Goal: Contribute content: Add original content to the website for others to see

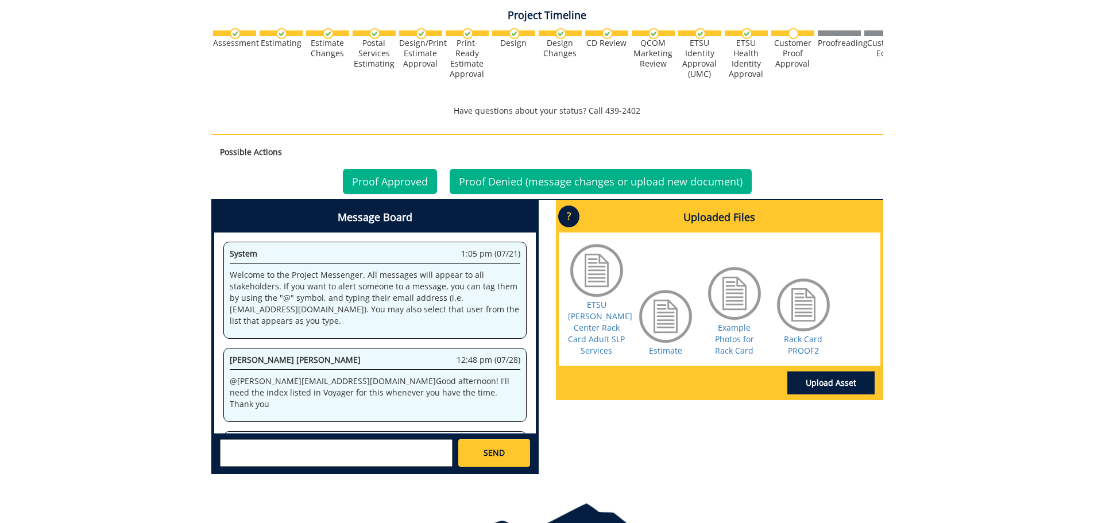
scroll to position [520, 0]
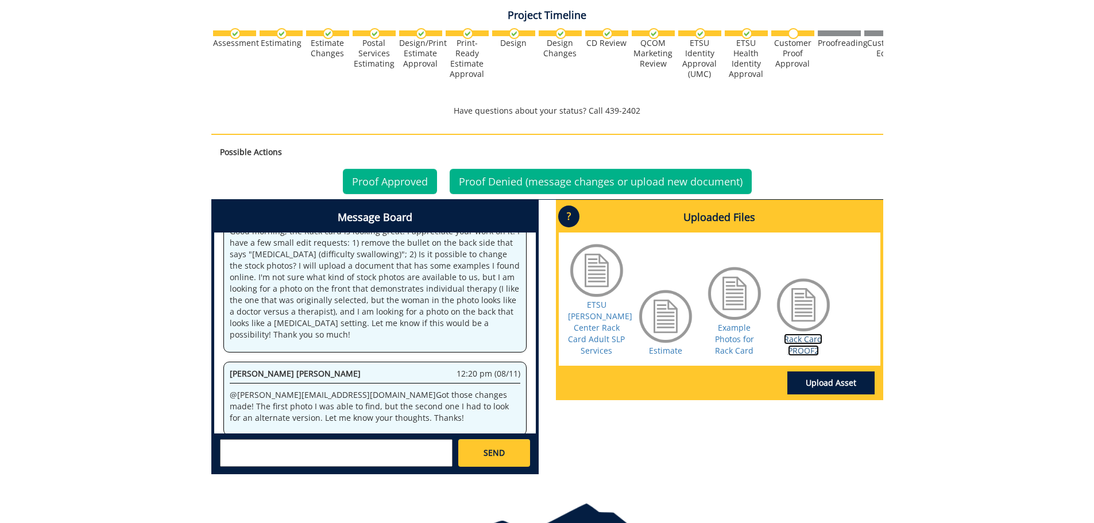
click at [800, 334] on link "Rack Card PROOF2" at bounding box center [803, 345] width 38 height 22
click at [284, 450] on textarea at bounding box center [336, 453] width 233 height 28
click at [821, 372] on link "Upload Asset" at bounding box center [831, 383] width 87 height 23
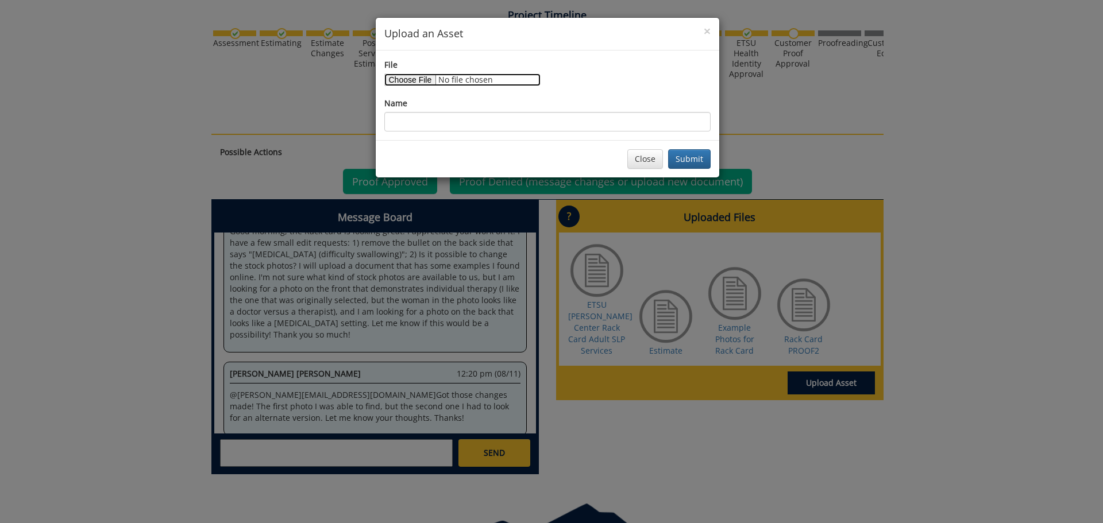
click at [418, 79] on input "File" at bounding box center [462, 80] width 156 height 13
type input "C:\fakepath\Rack Card Example Photos 2.docx"
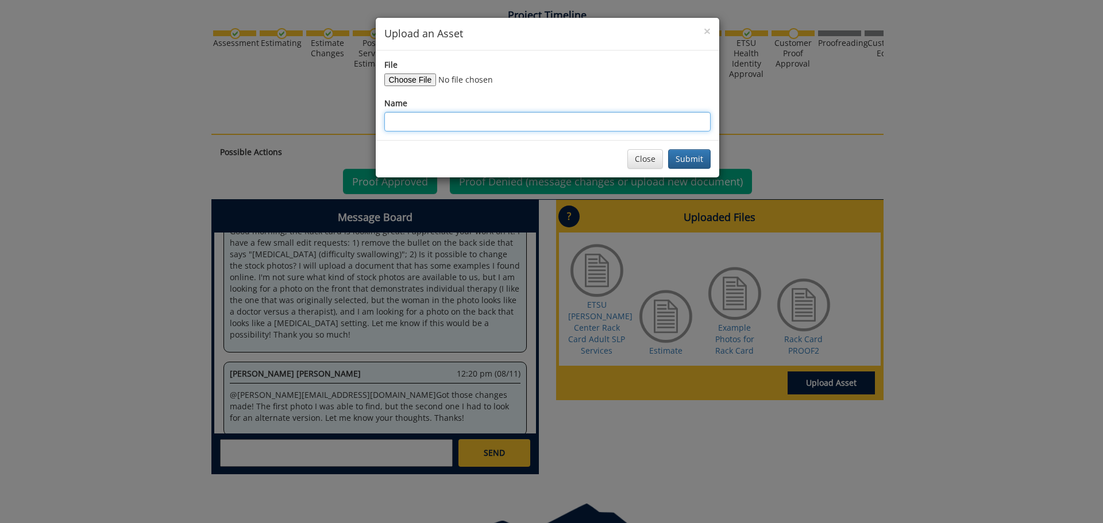
click at [642, 127] on input "Name" at bounding box center [547, 122] width 326 height 20
type input "[MEDICAL_DATA] Photos"
click at [696, 157] on button "Submit" at bounding box center [689, 159] width 43 height 20
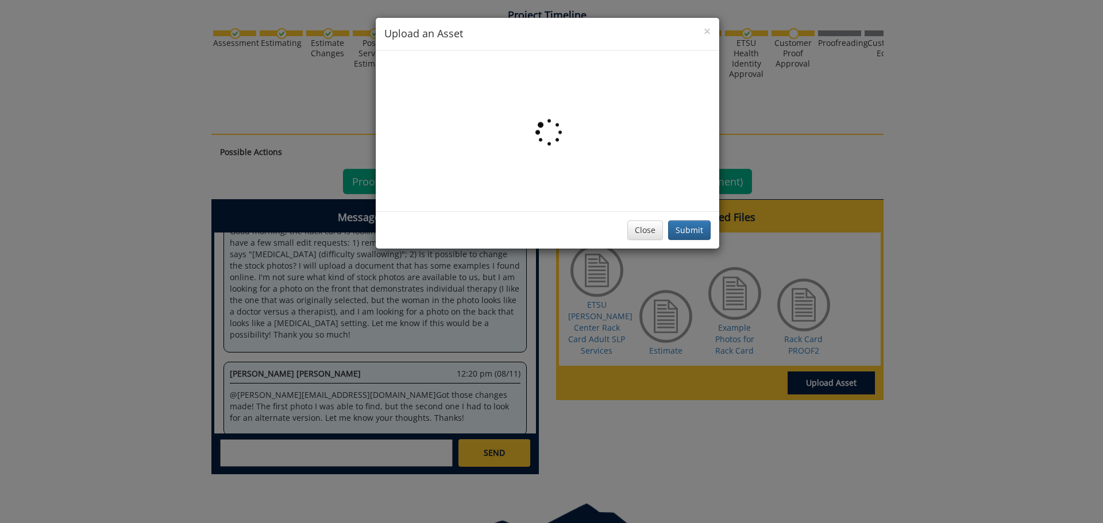
click at [320, 452] on div "× Upload an Asset File Name Group Therapy Photos Close Submit" at bounding box center [551, 261] width 1103 height 523
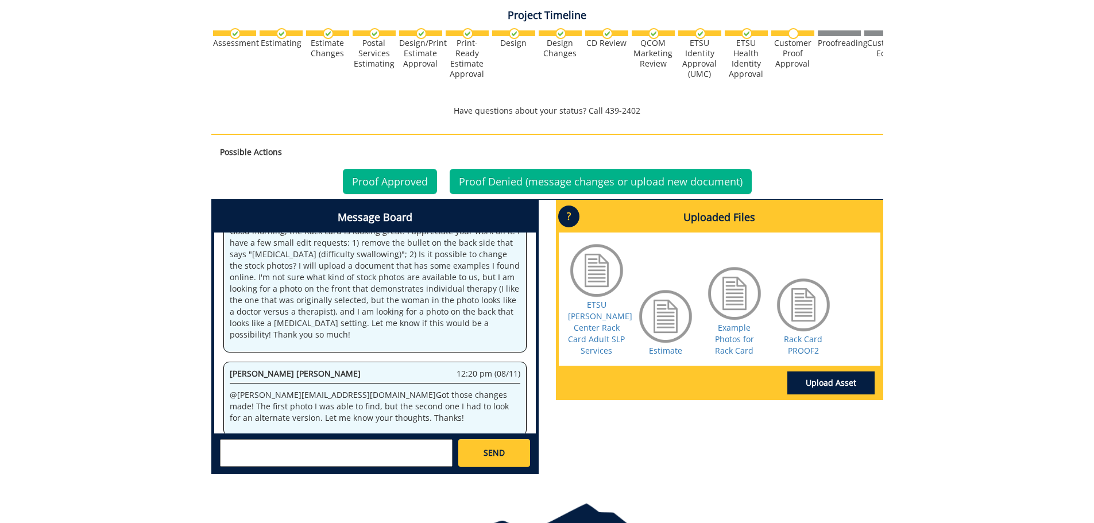
click at [342, 452] on textarea at bounding box center [336, 453] width 233 height 28
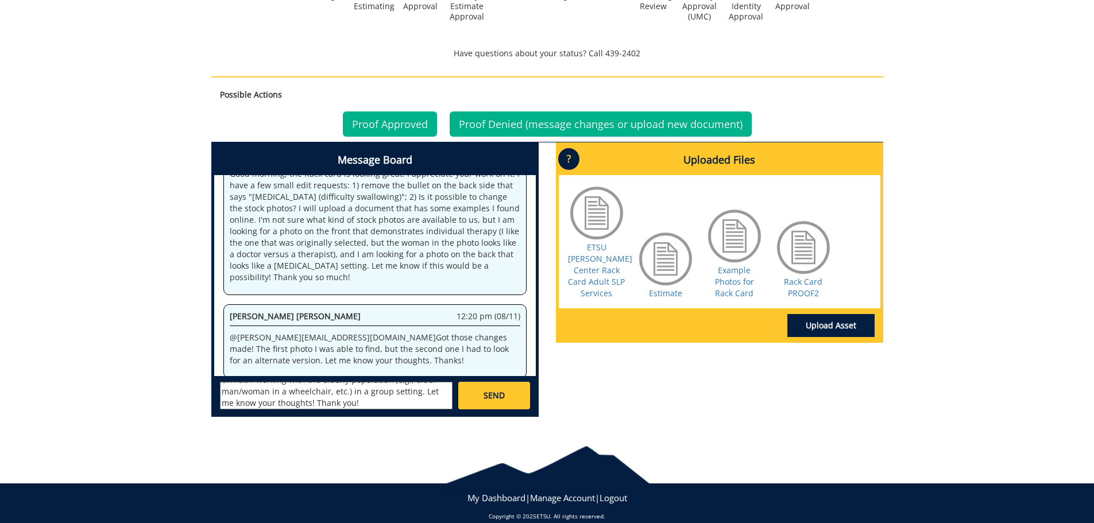
scroll to position [416, 0]
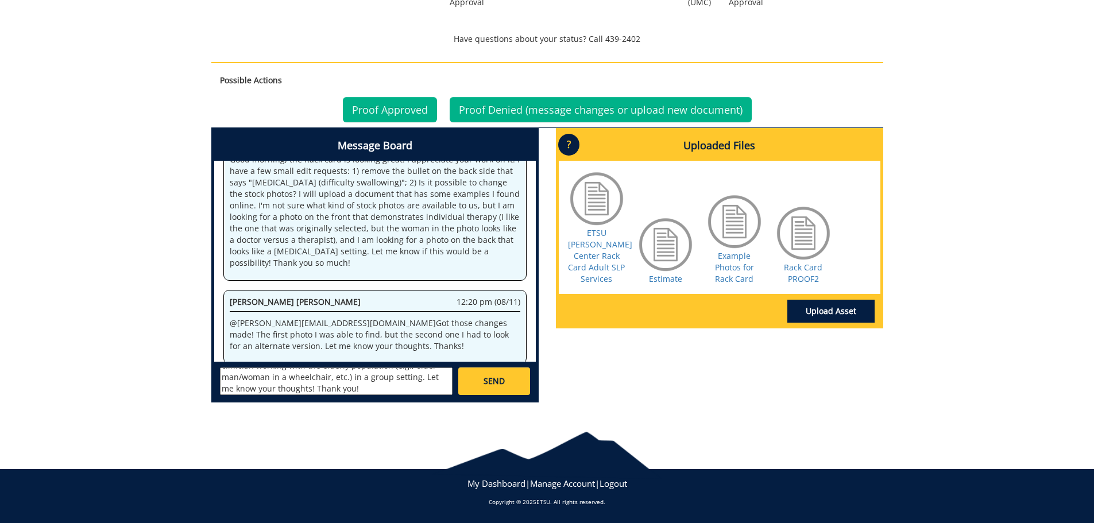
type textarea "So sorry for the delay in getting back to you! I love the first photo - thank y…"
click at [510, 380] on link "SEND" at bounding box center [493, 382] width 71 height 28
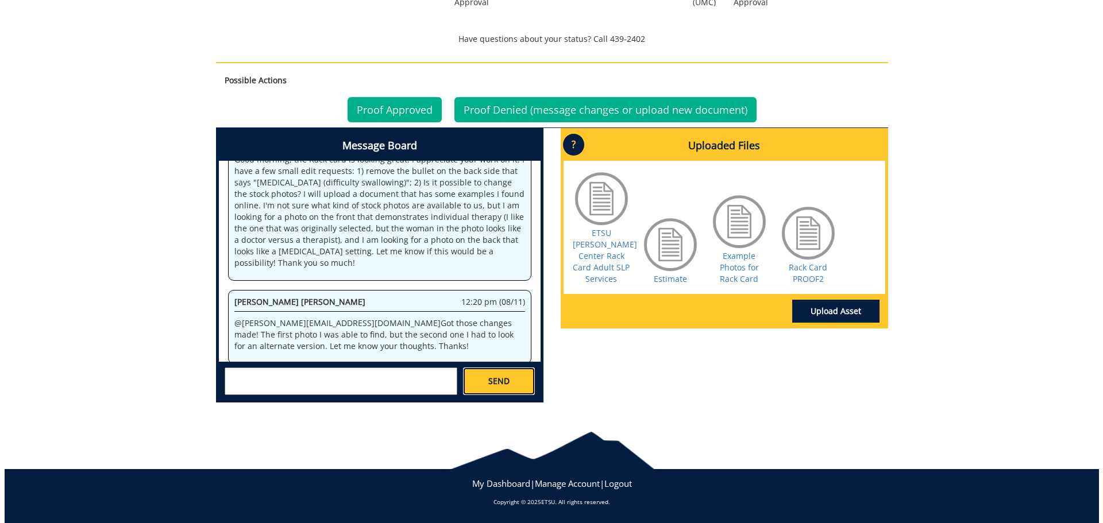
scroll to position [0, 0]
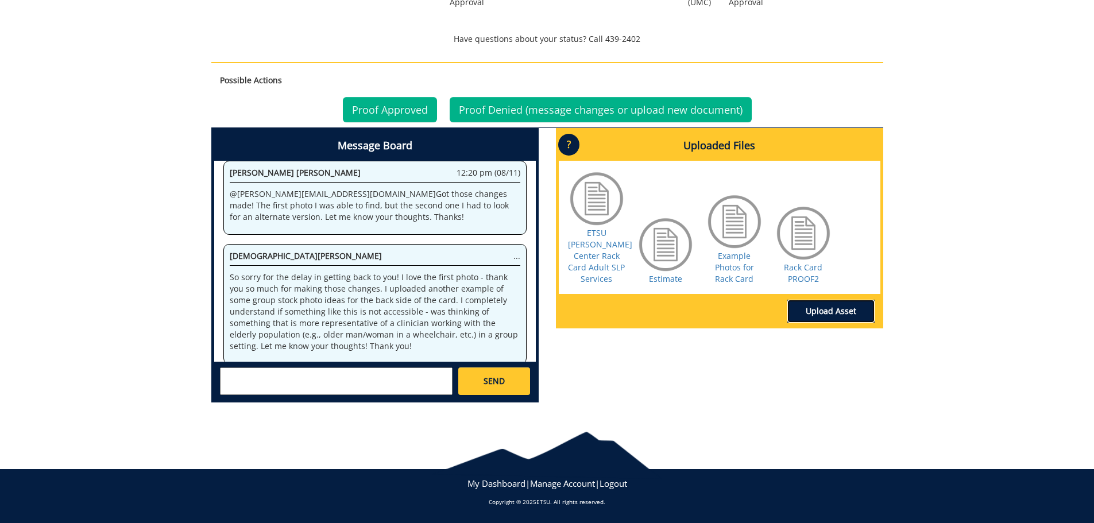
click at [854, 309] on link "Upload Asset" at bounding box center [831, 311] width 87 height 23
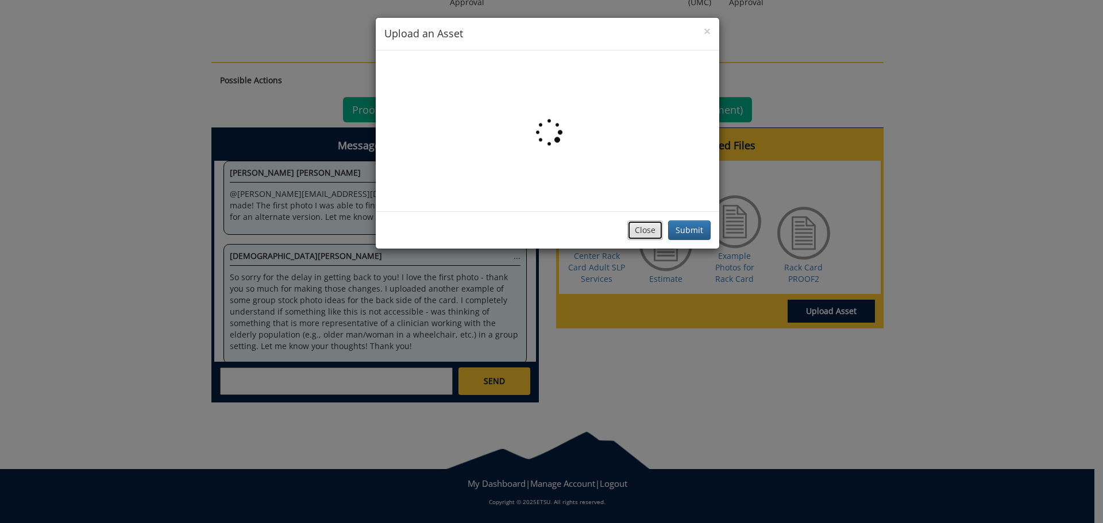
click at [649, 237] on button "Close" at bounding box center [645, 231] width 36 height 20
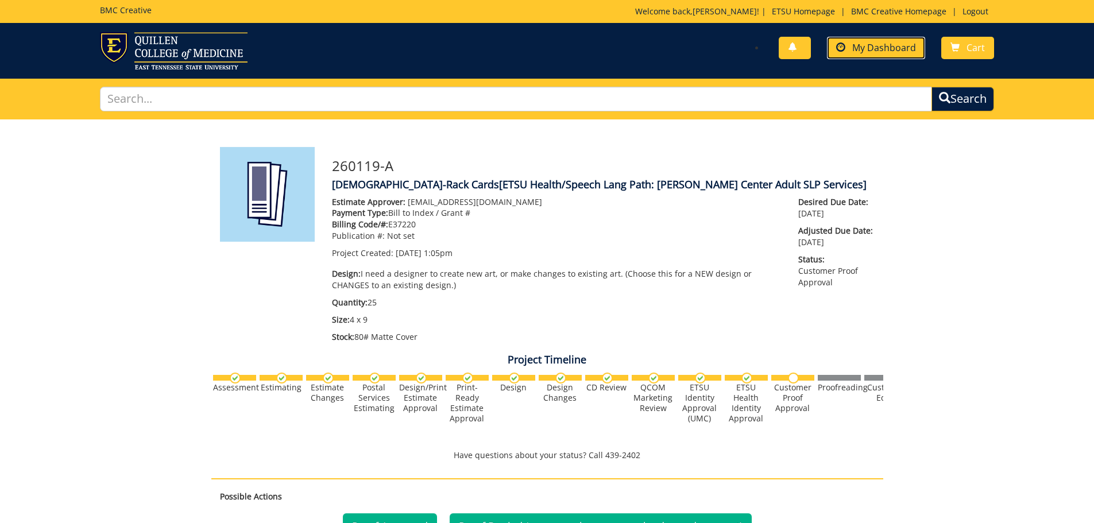
click at [877, 53] on span "My Dashboard" at bounding box center [884, 47] width 64 height 13
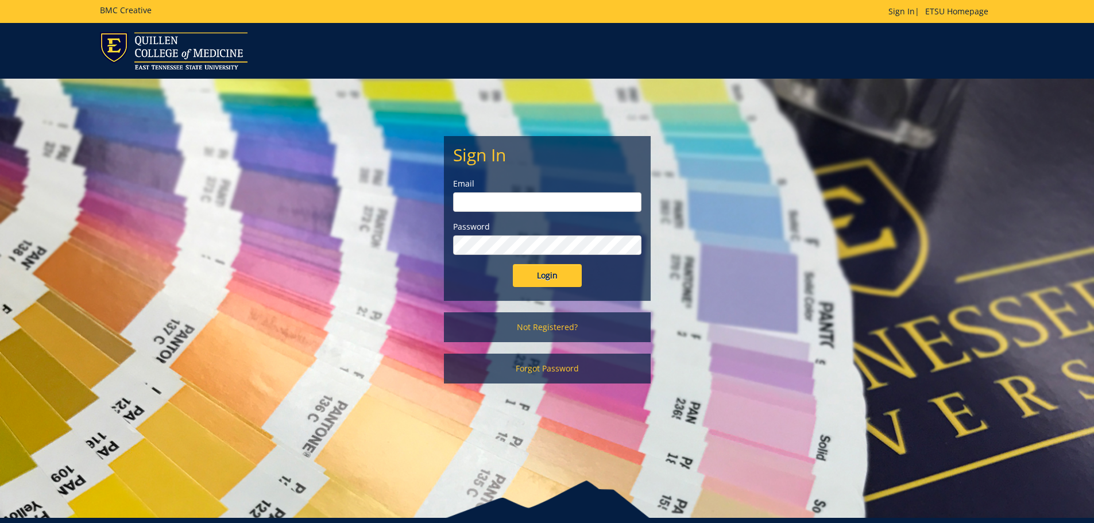
type input "[PERSON_NAME][EMAIL_ADDRESS][DOMAIN_NAME]"
click at [546, 272] on input "Login" at bounding box center [547, 275] width 69 height 23
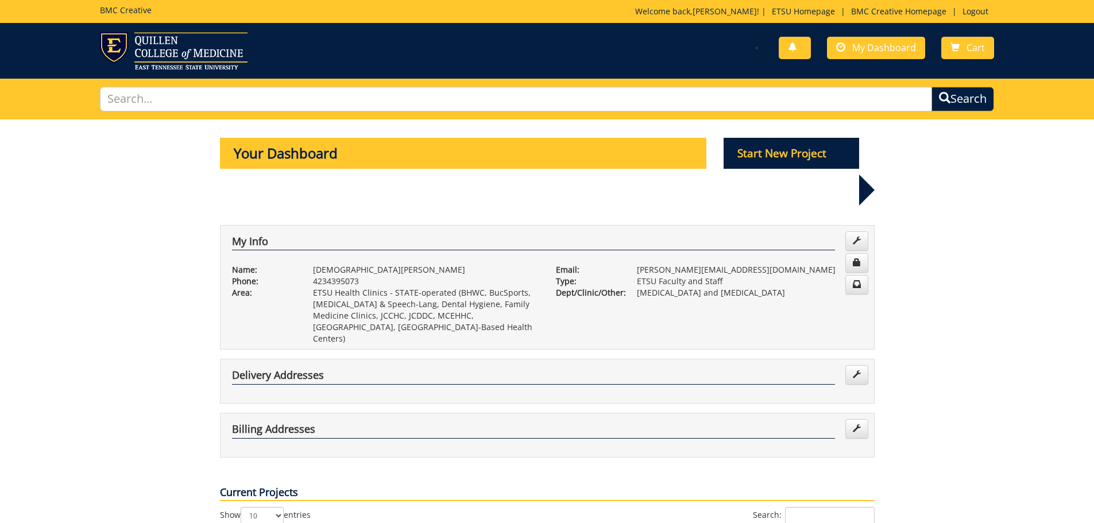
scroll to position [230, 0]
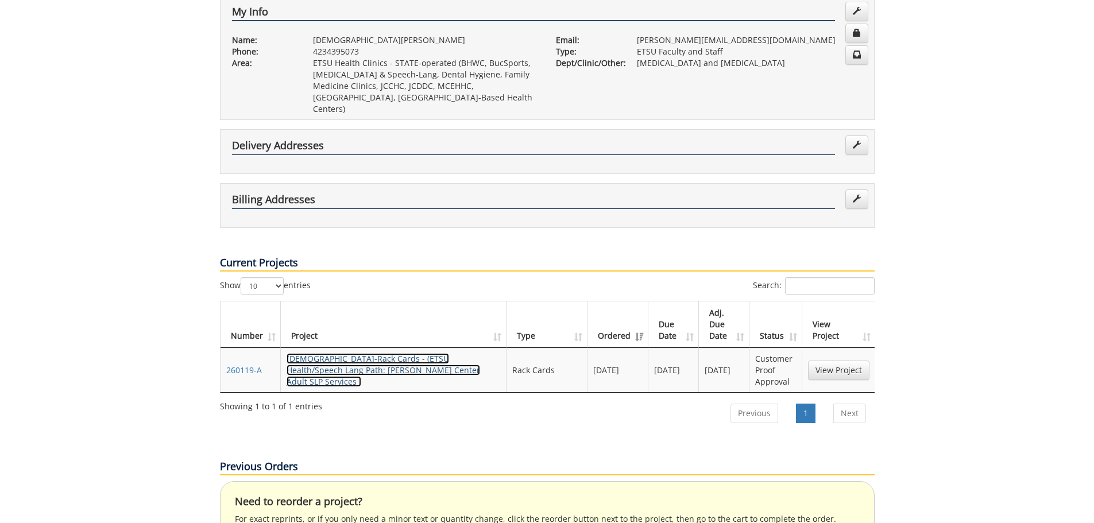
click at [456, 353] on link "KristenJewett-Rack Cards - (ETSU Health/Speech Lang Path: Nave Center Adult SLP…" at bounding box center [384, 370] width 194 height 34
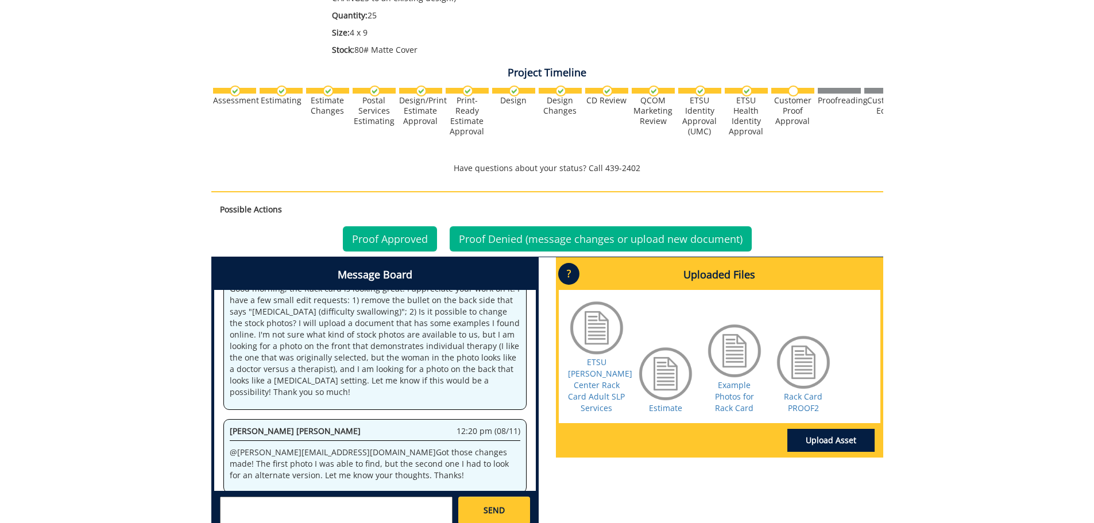
scroll to position [345, 0]
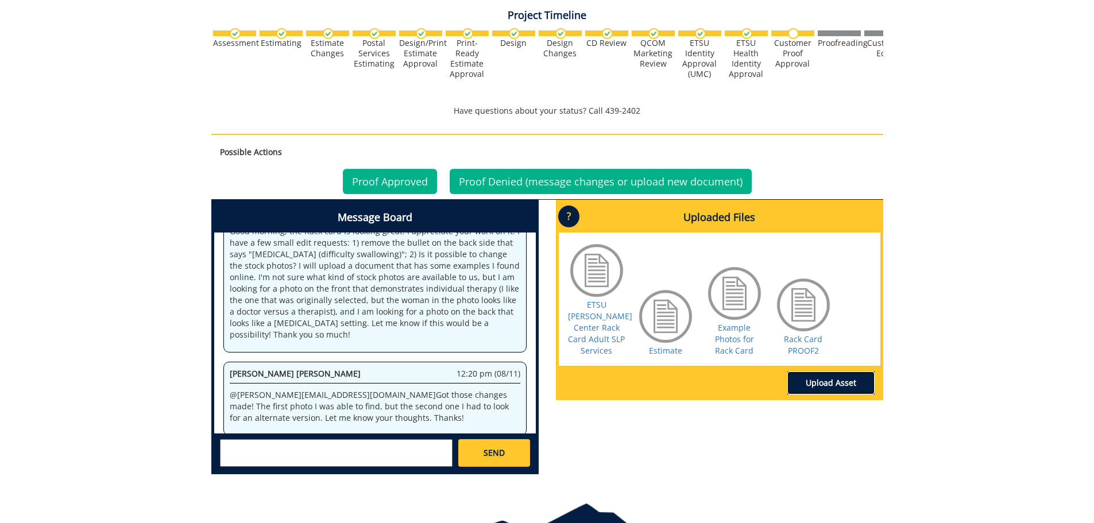
click at [825, 374] on link "Upload Asset" at bounding box center [831, 383] width 87 height 23
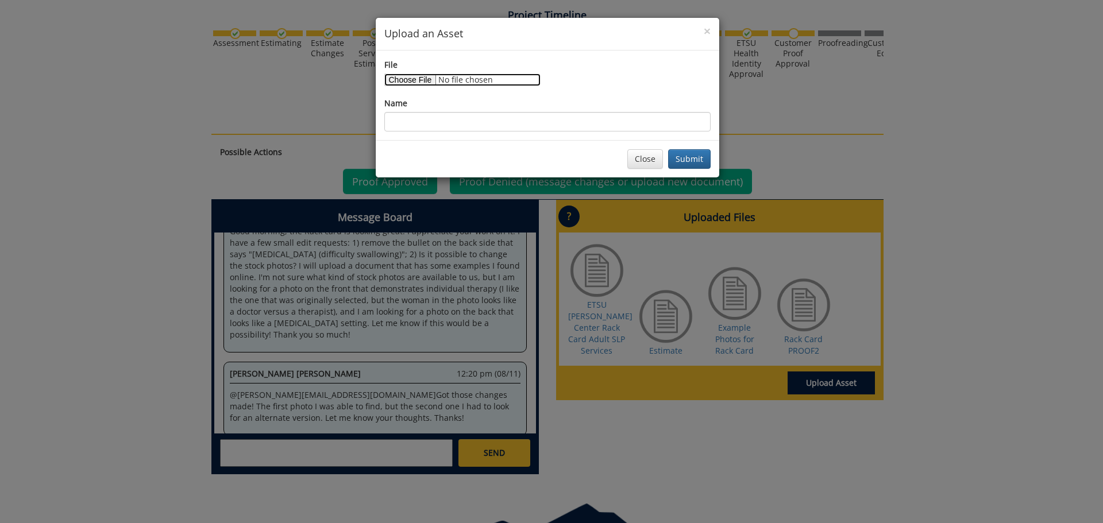
click at [432, 78] on input "File" at bounding box center [462, 80] width 156 height 13
type input "C:\fakepath\Rack Card Example Photos 2.docx"
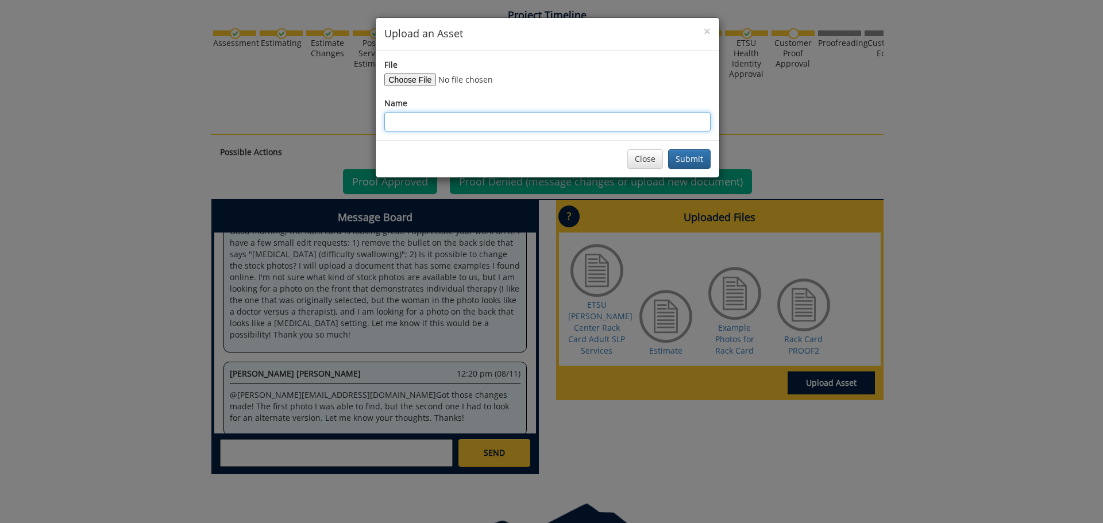
click at [560, 124] on input "Name" at bounding box center [547, 122] width 326 height 20
type input "[MEDICAL_DATA] Photos"
click at [688, 149] on button "Submit" at bounding box center [689, 159] width 43 height 20
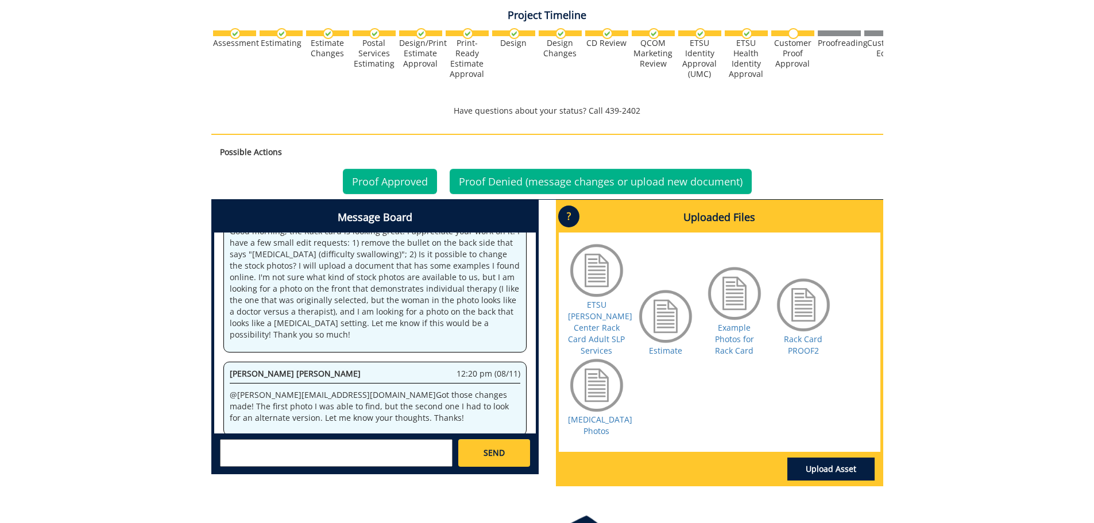
click at [227, 460] on textarea at bounding box center [336, 453] width 233 height 28
type textarea "So sorry for the delay in getting back to you! I really appreciate you making t…"
click at [492, 450] on span "SEND" at bounding box center [494, 452] width 21 height 11
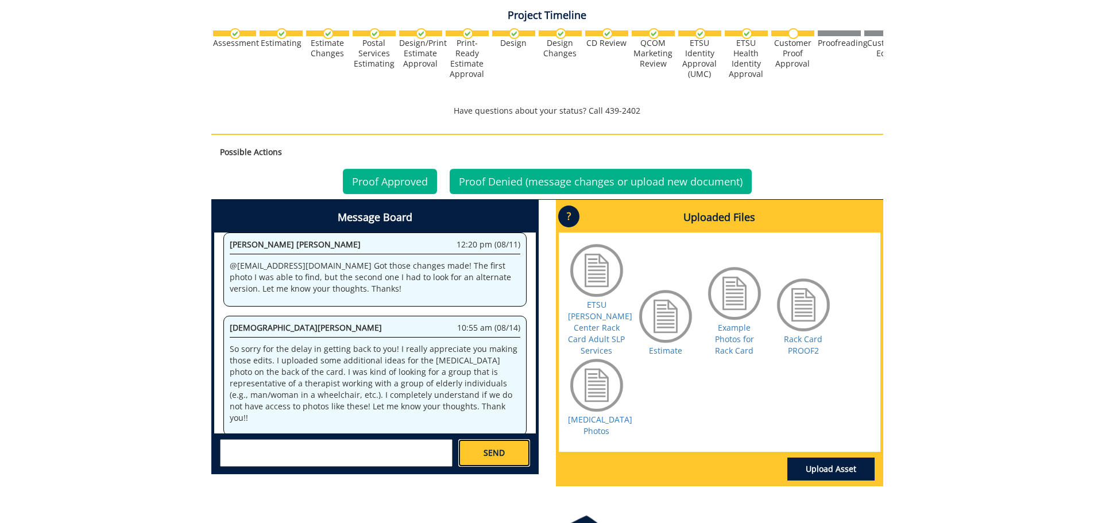
scroll to position [2333, 0]
click at [591, 420] on link "[MEDICAL_DATA] Photos" at bounding box center [600, 425] width 64 height 22
click at [800, 334] on link "Rack Card PROOF2" at bounding box center [803, 345] width 38 height 22
click at [601, 420] on link "[MEDICAL_DATA] Photos" at bounding box center [600, 425] width 64 height 22
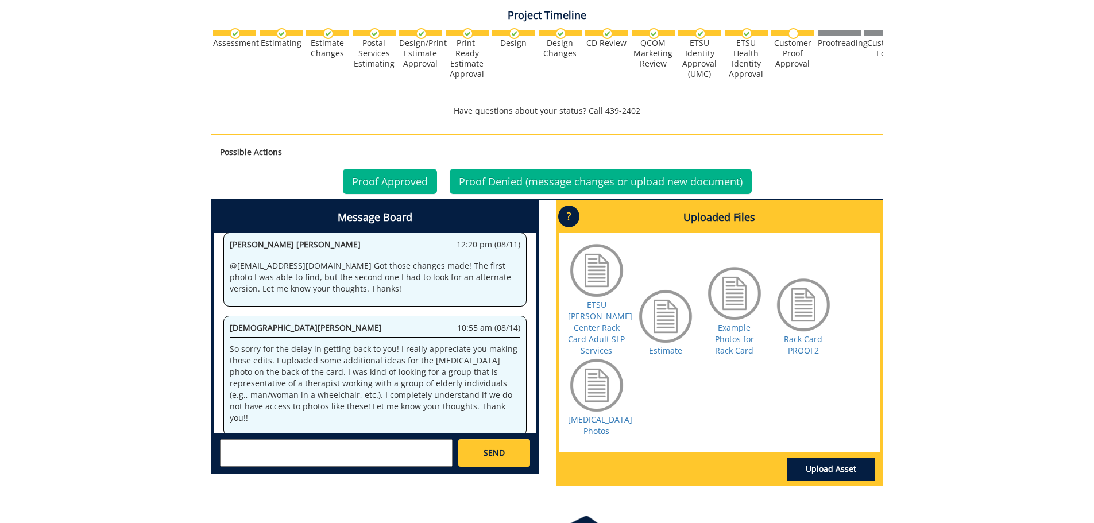
click at [816, 472] on div "Upload Asset" at bounding box center [720, 468] width 322 height 32
click at [813, 464] on link "Upload Asset" at bounding box center [831, 469] width 87 height 23
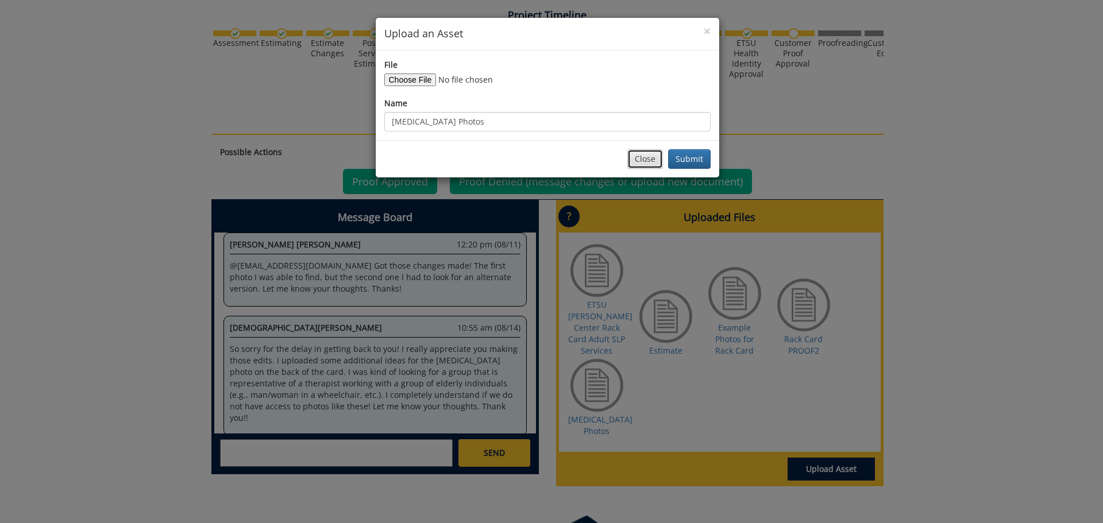
click at [645, 168] on button "Close" at bounding box center [645, 159] width 36 height 20
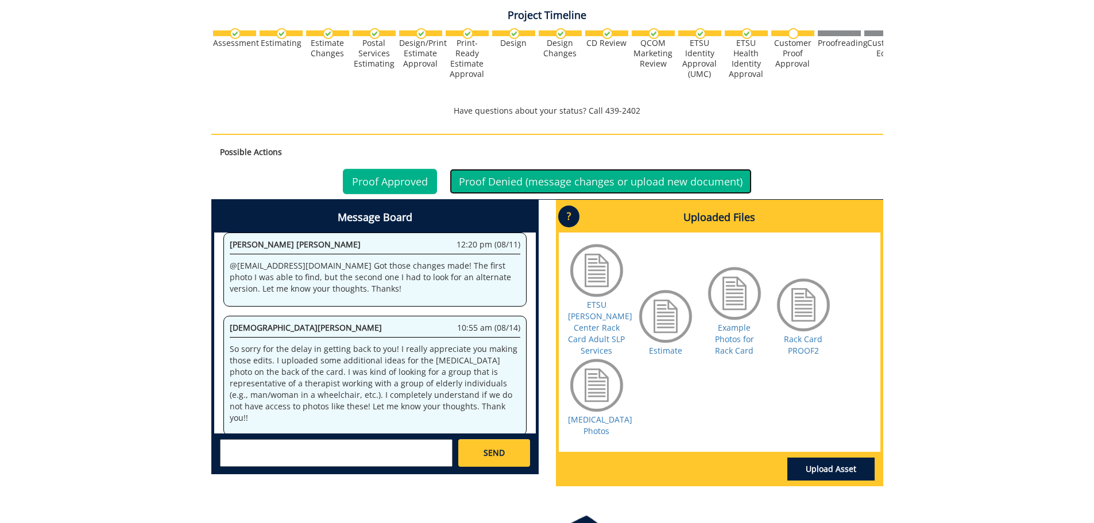
click at [579, 187] on link "Proof Denied (message changes or upload new document)" at bounding box center [601, 181] width 302 height 25
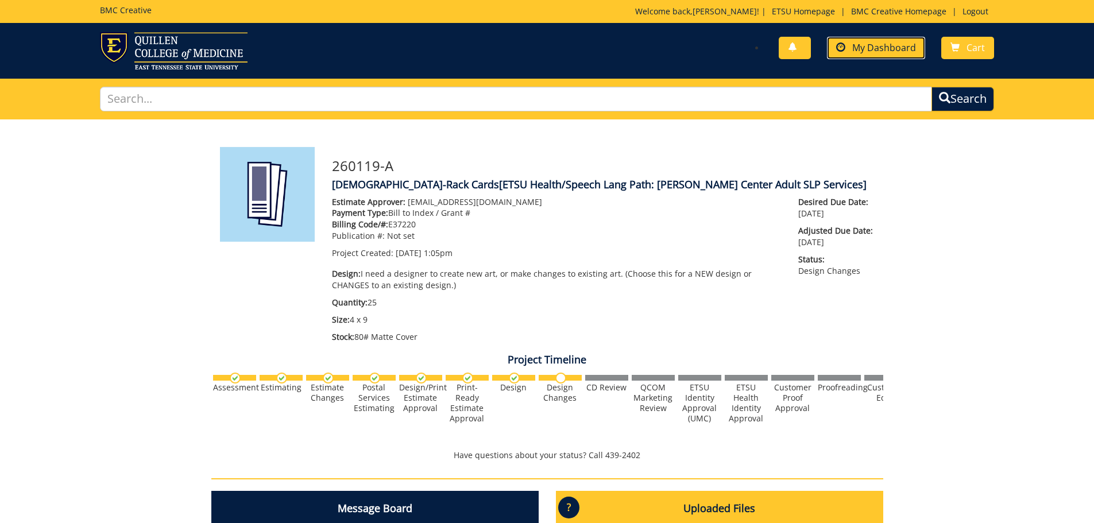
click at [886, 46] on span "My Dashboard" at bounding box center [884, 47] width 64 height 13
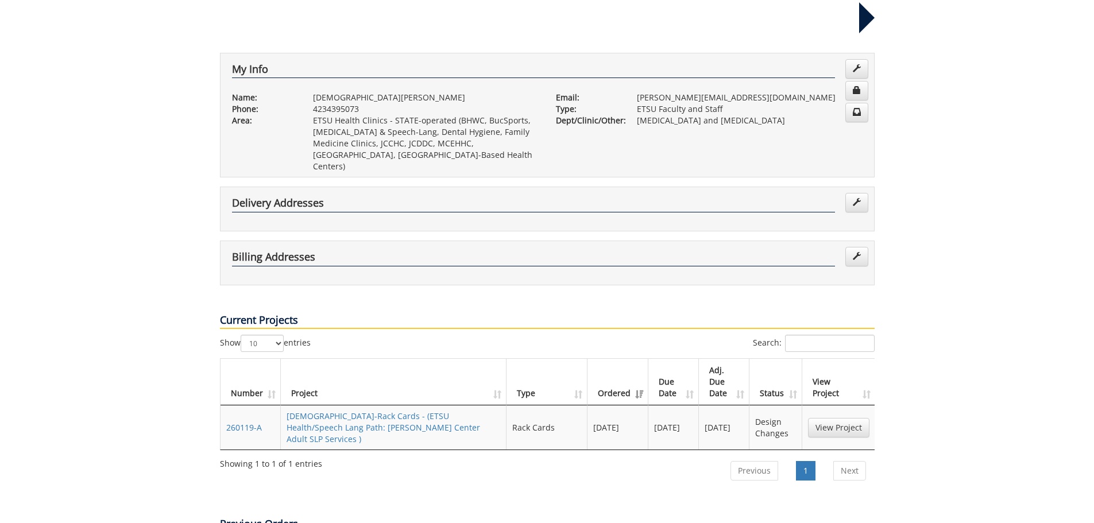
scroll to position [230, 0]
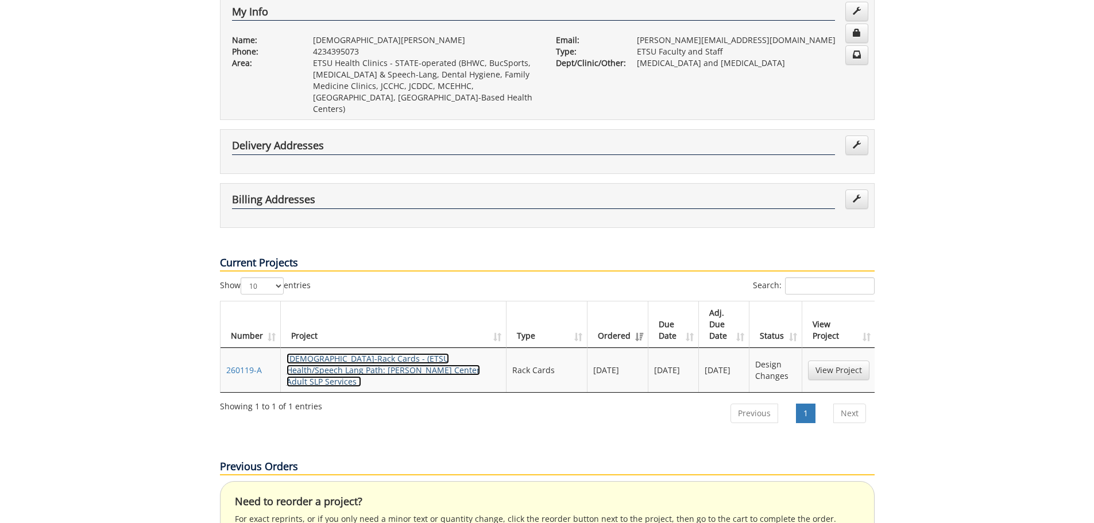
click at [389, 353] on link "[DEMOGRAPHIC_DATA]-Rack Cards - (ETSU Health/Speech Lang Path: [PERSON_NAME] Ce…" at bounding box center [384, 370] width 194 height 34
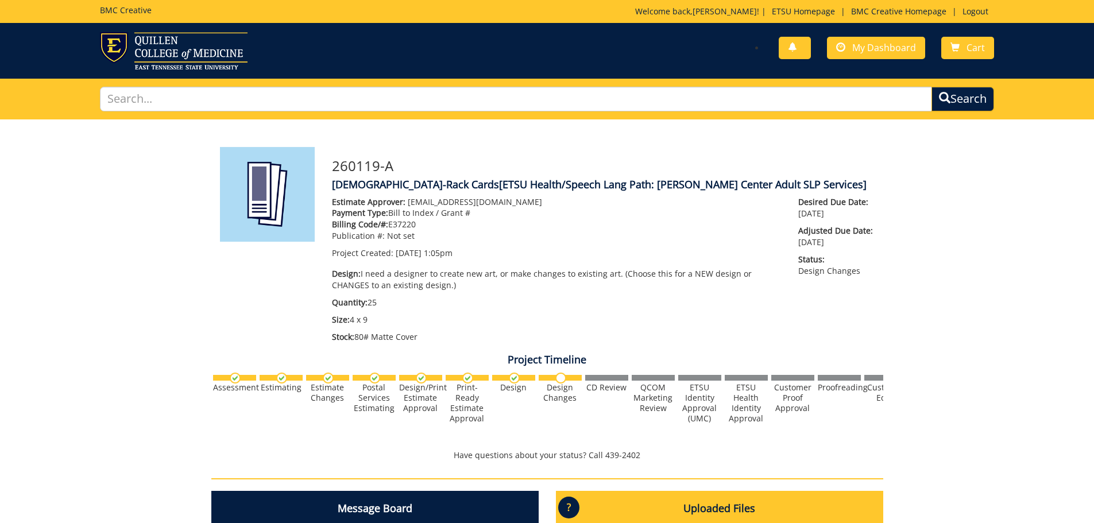
scroll to position [230, 0]
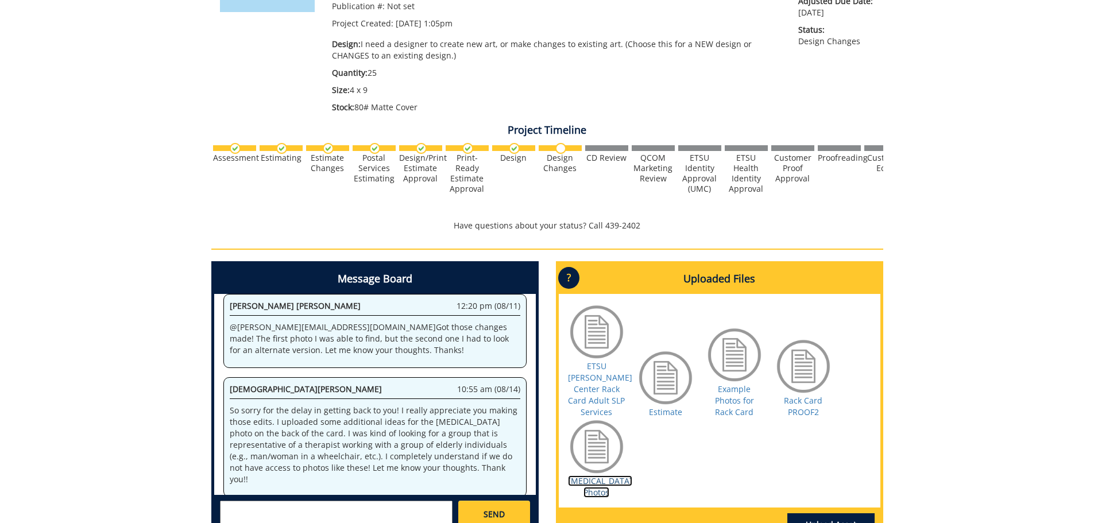
click at [589, 476] on link "[MEDICAL_DATA] Photos" at bounding box center [600, 487] width 64 height 22
